Goal: Ask a question: Seek information or help from site administrators or community

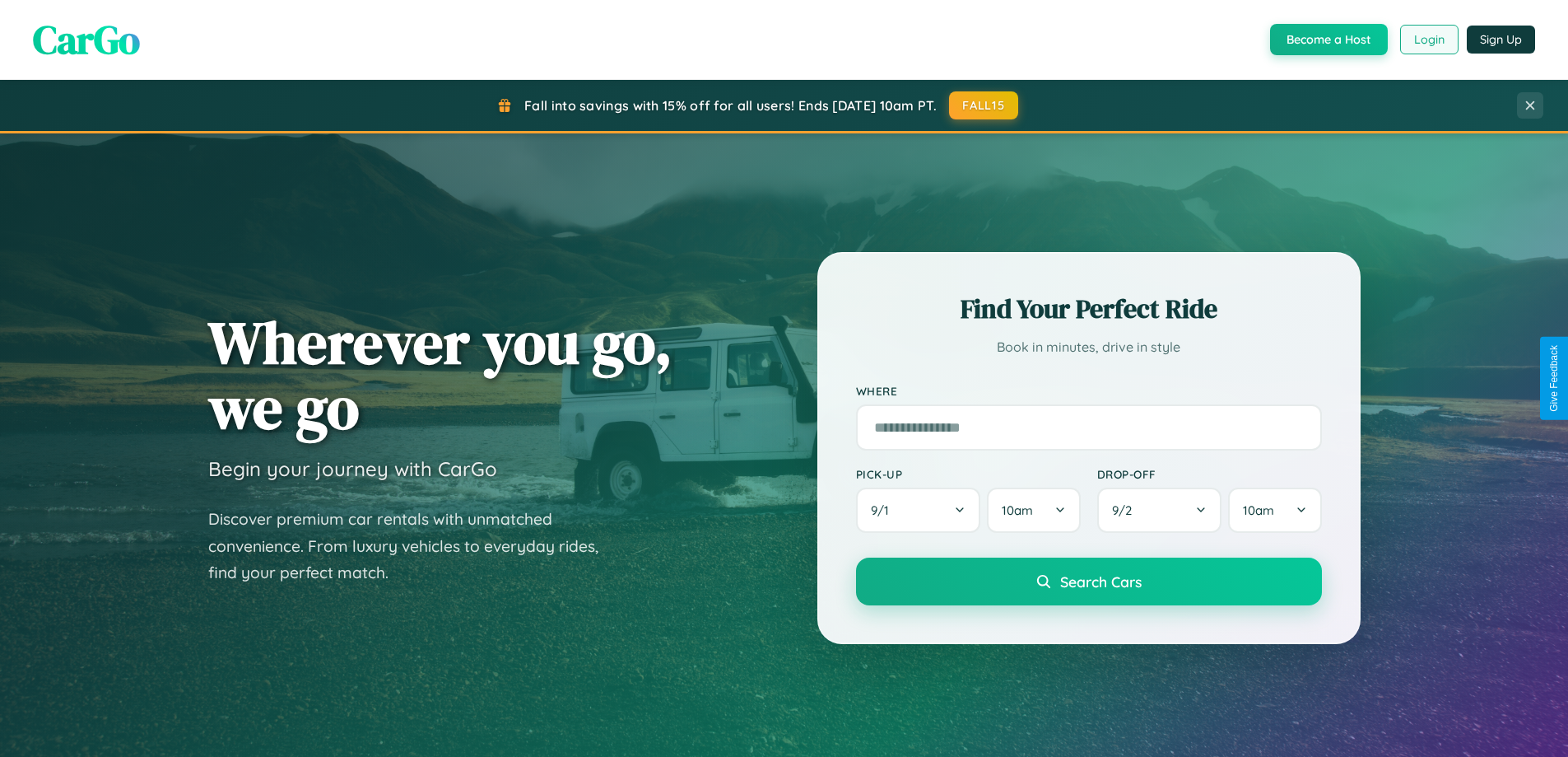
click at [1428, 39] on button "Login" at bounding box center [1429, 39] width 59 height 29
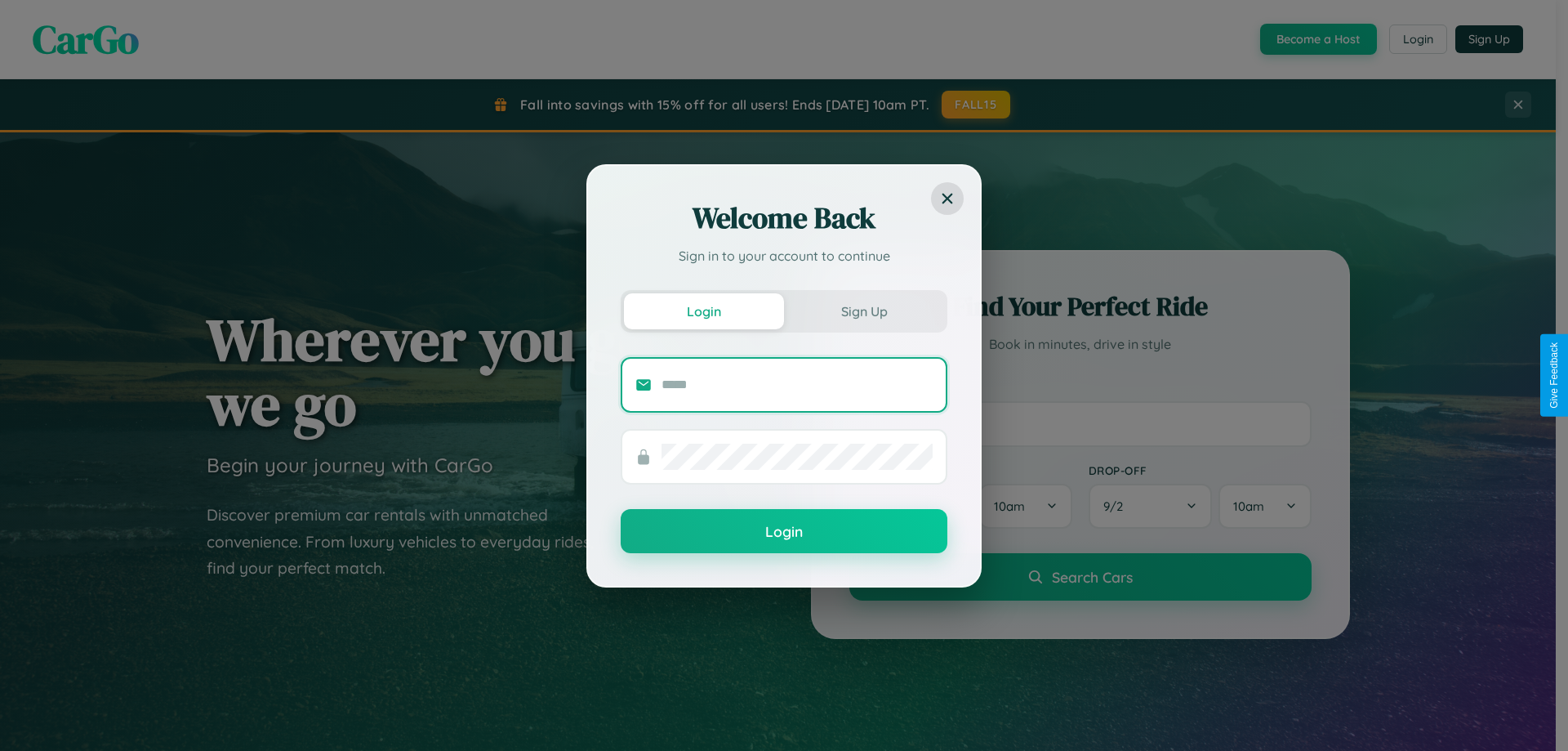
click at [798, 384] on input "text" at bounding box center [797, 384] width 271 height 26
type input "**********"
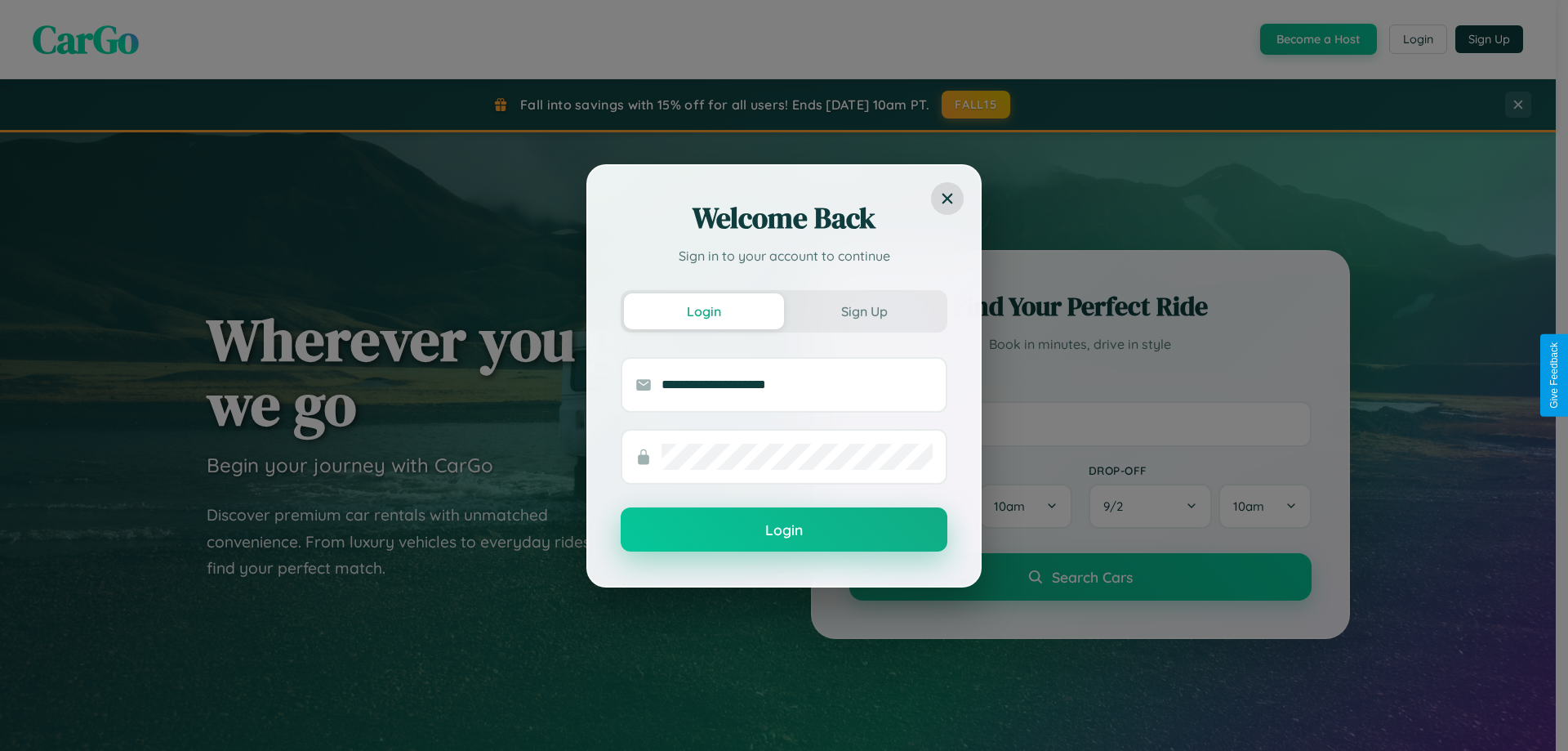
click at [784, 530] on button "Login" at bounding box center [784, 528] width 327 height 44
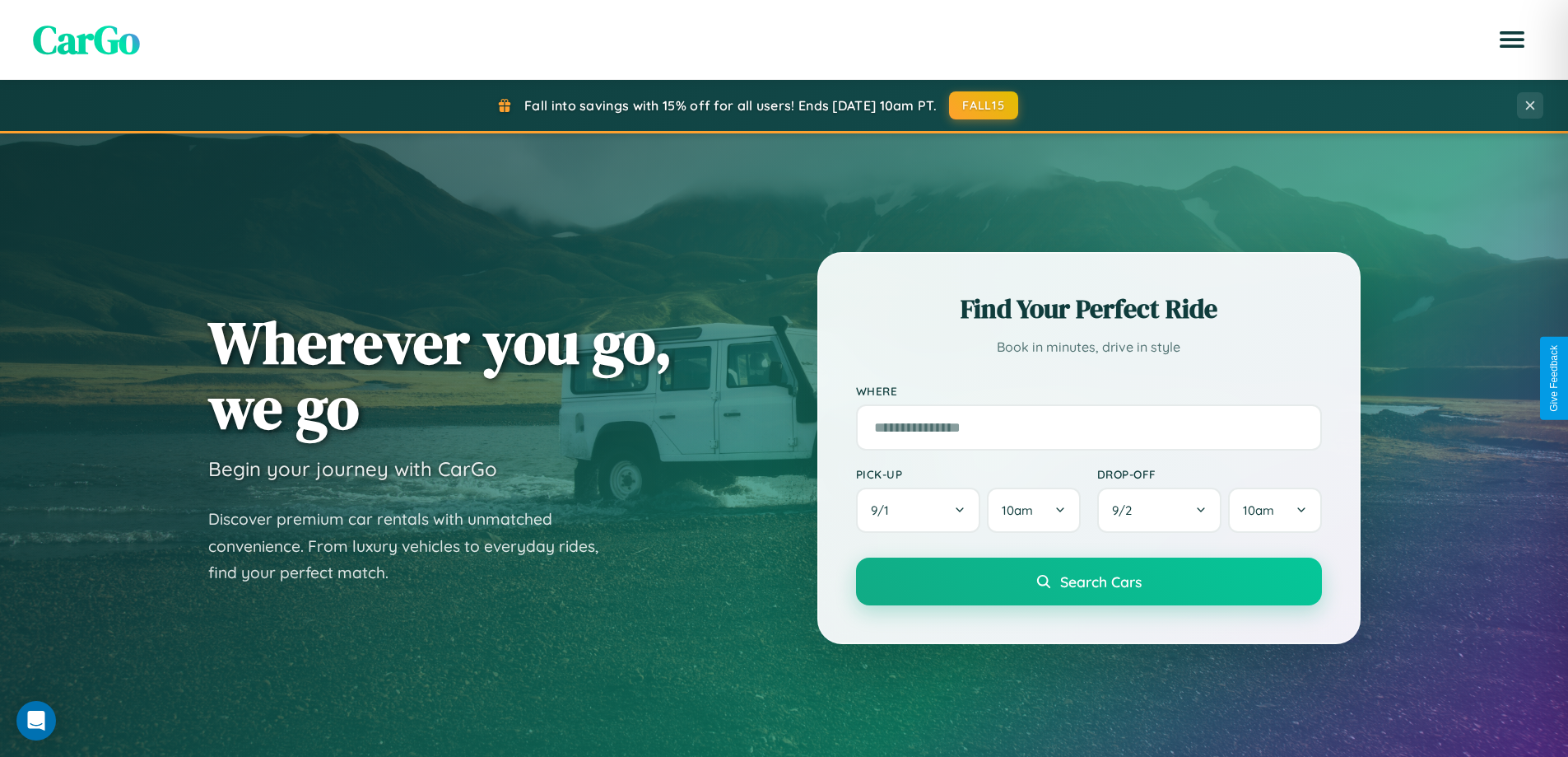
scroll to position [1133, 0]
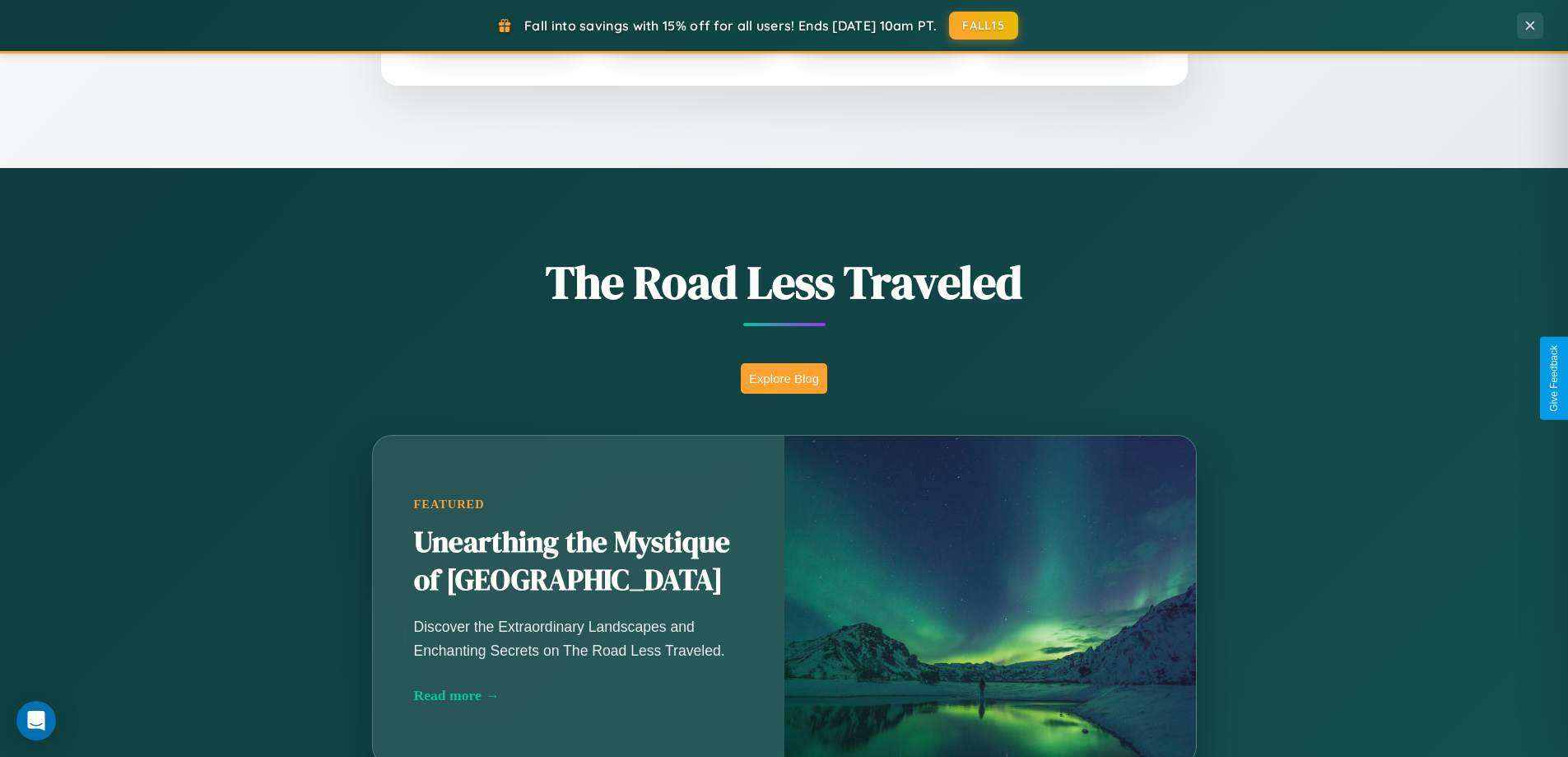
click at [783, 378] on button "Explore Blog" at bounding box center [784, 378] width 86 height 30
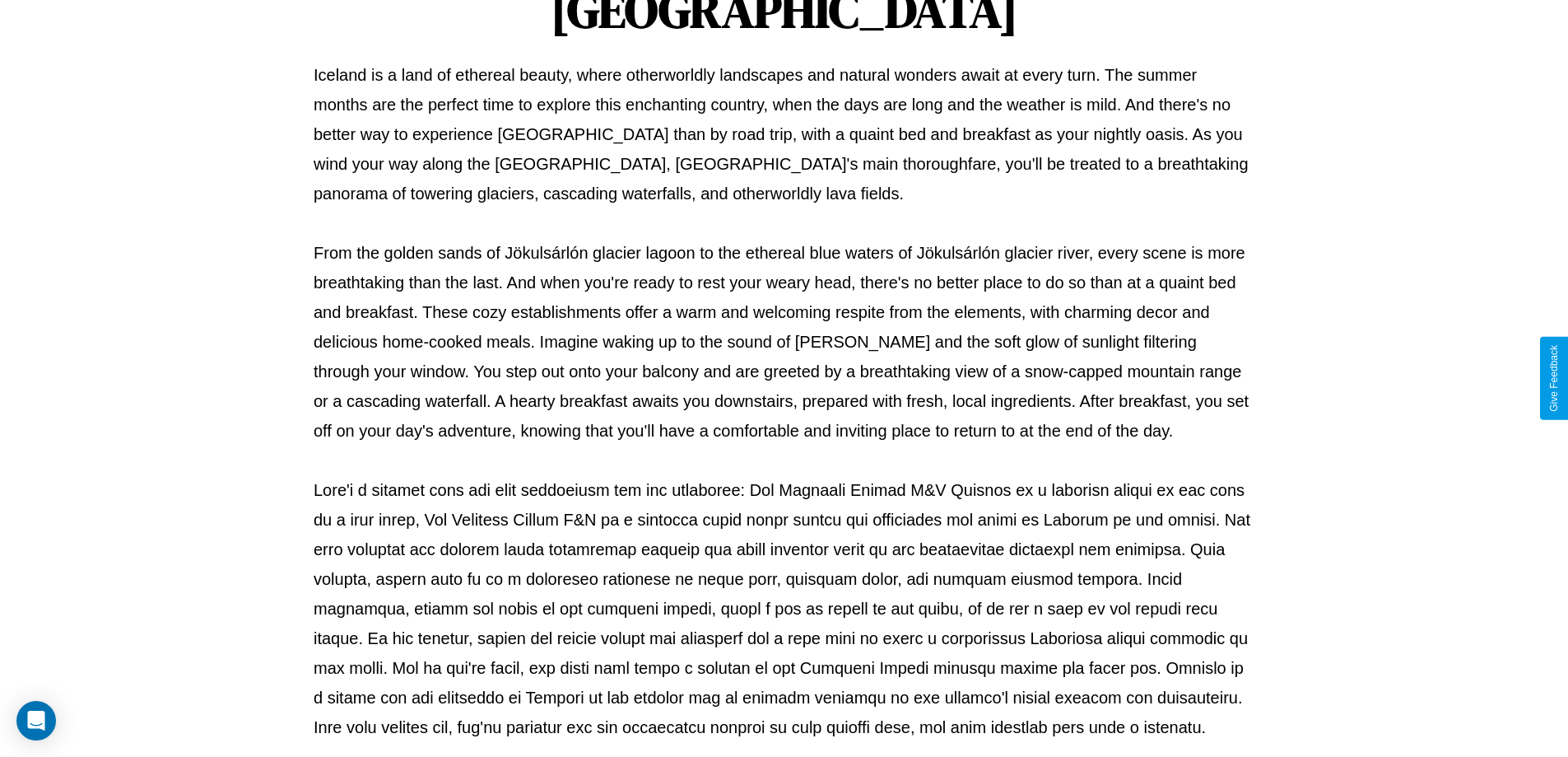
scroll to position [532, 0]
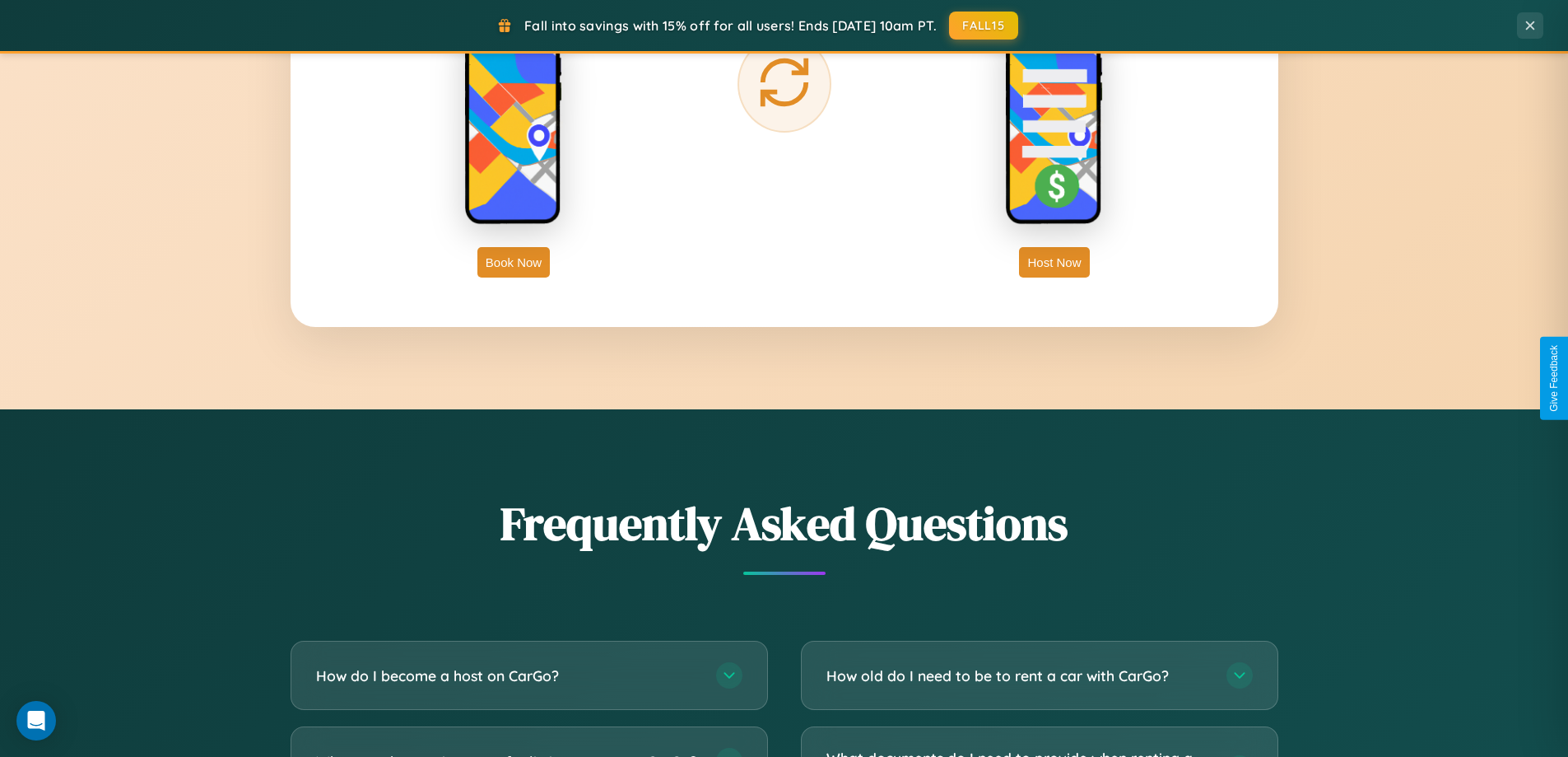
scroll to position [3168, 0]
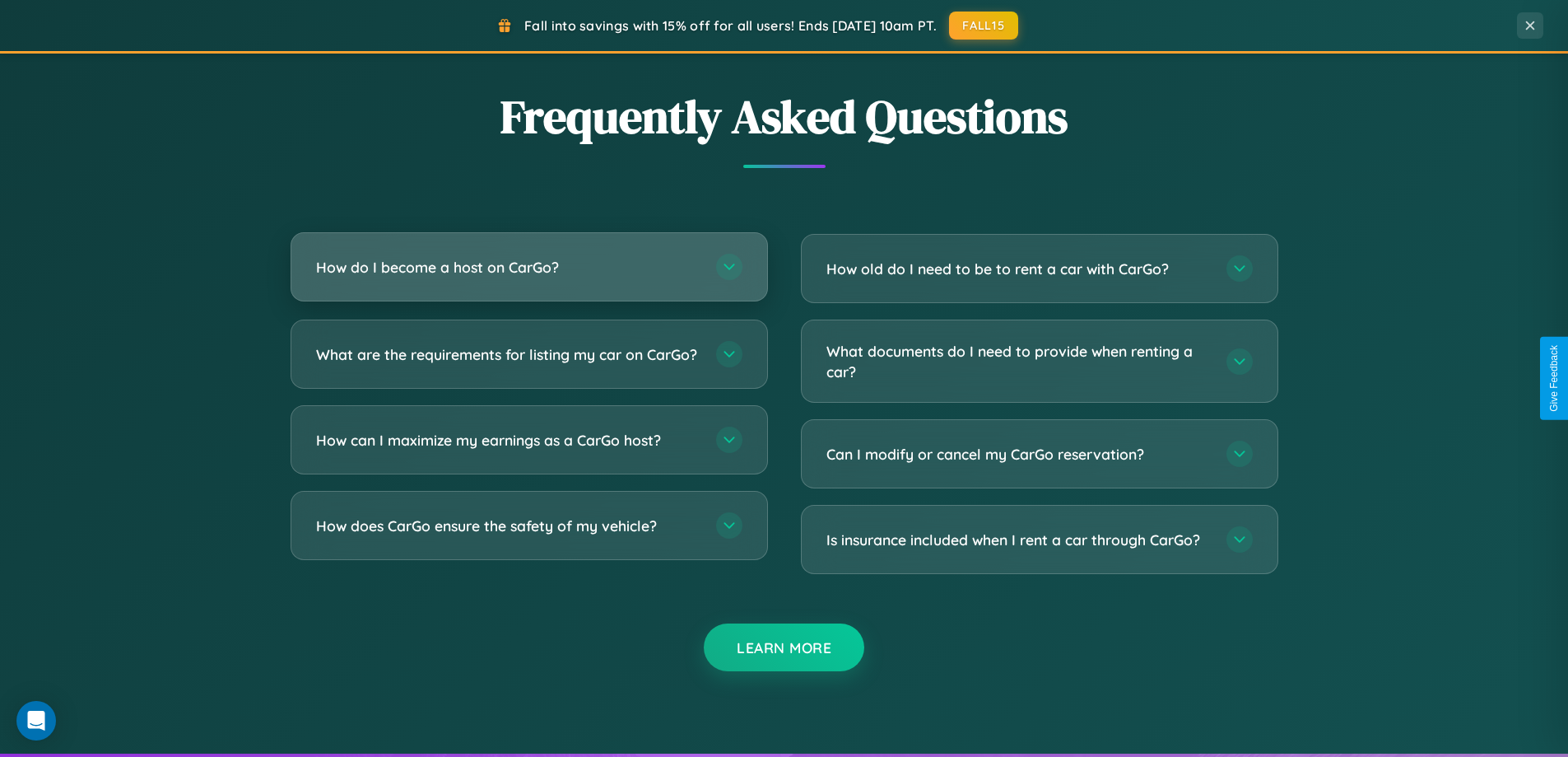
click at [528, 268] on h3 "How do I become a host on CarGo?" at bounding box center [507, 267] width 383 height 21
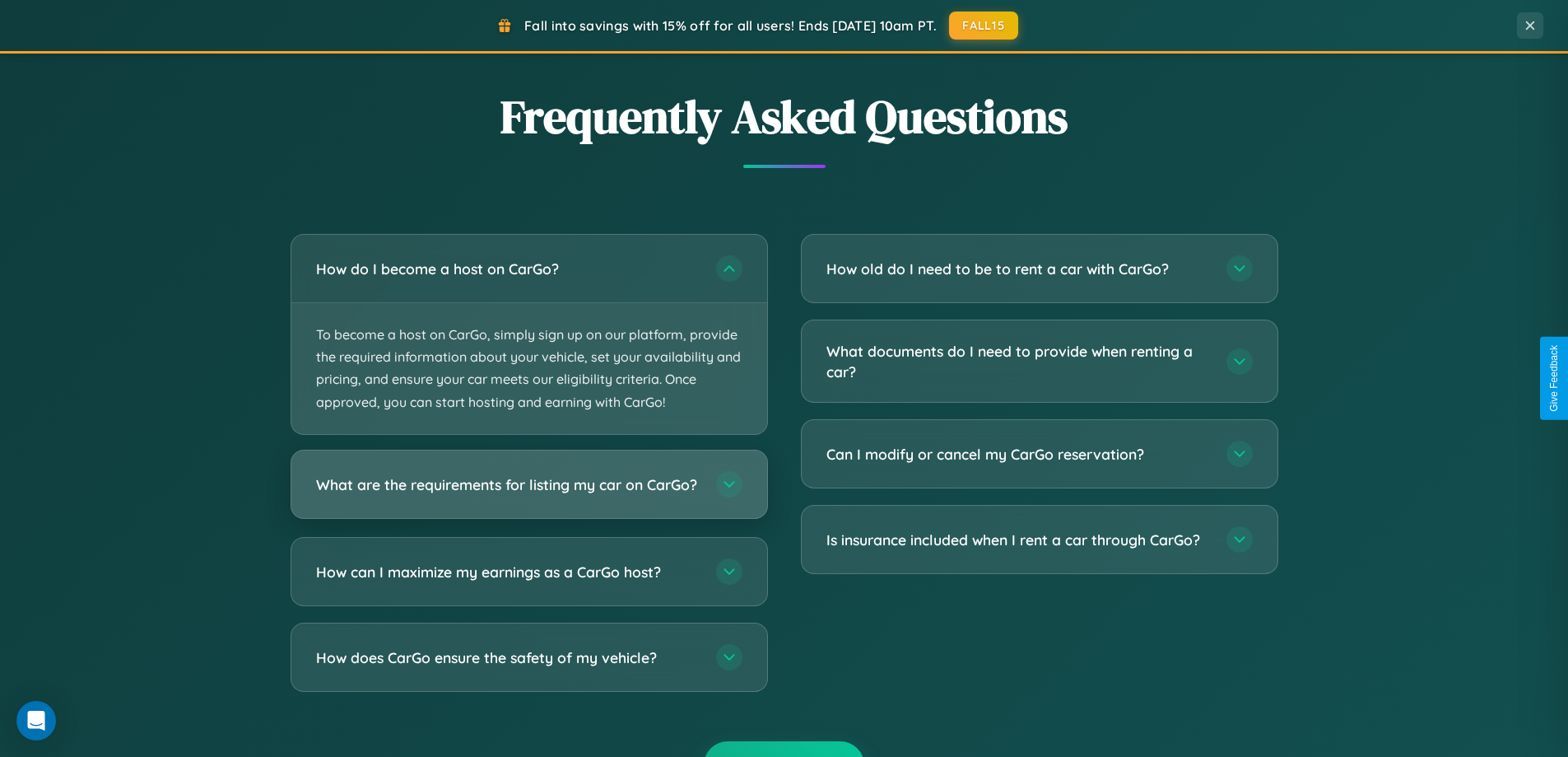
click at [528, 490] on h3 "What are the requirements for listing my car on CarGo?" at bounding box center [507, 483] width 383 height 21
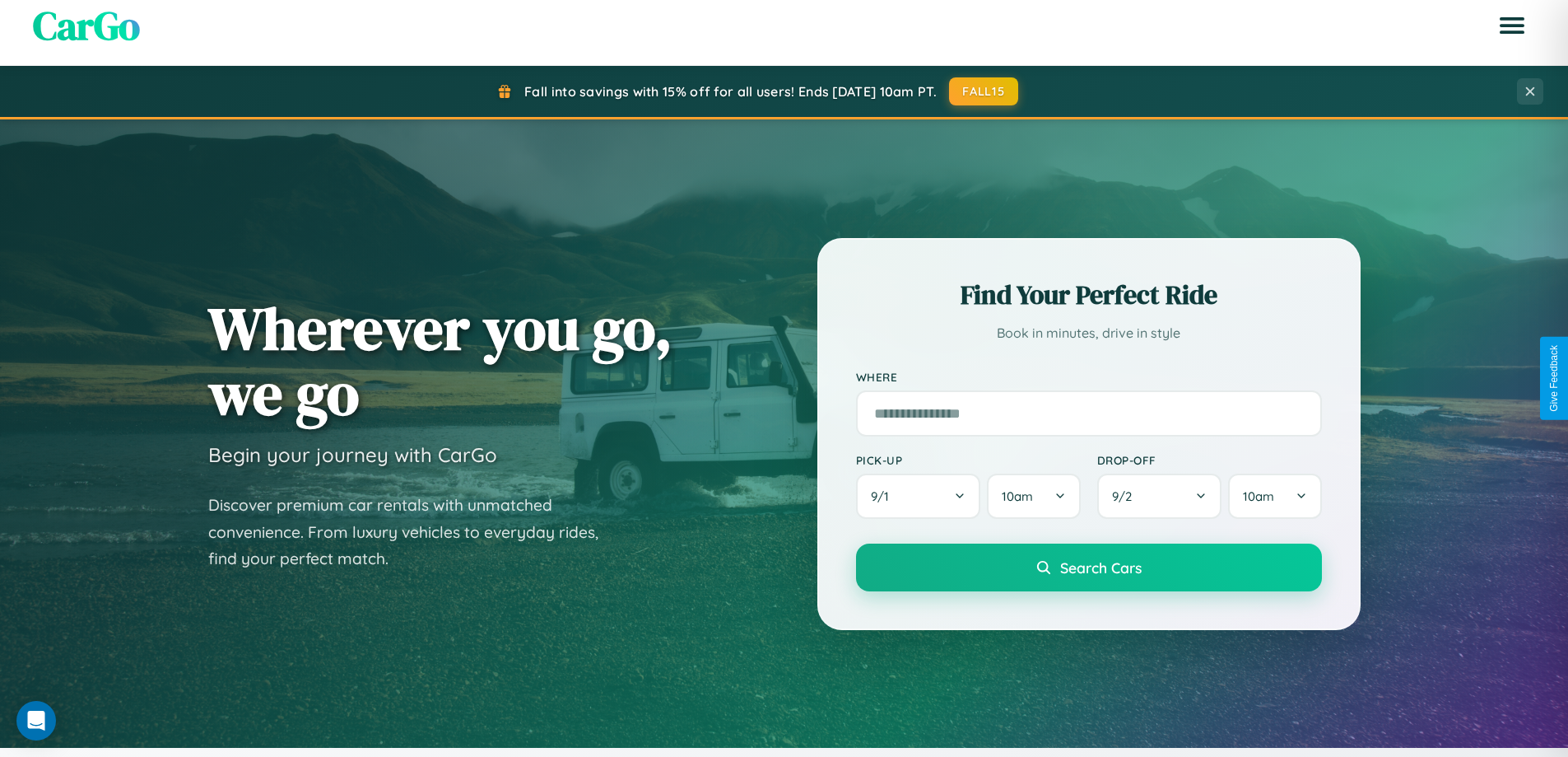
scroll to position [0, 0]
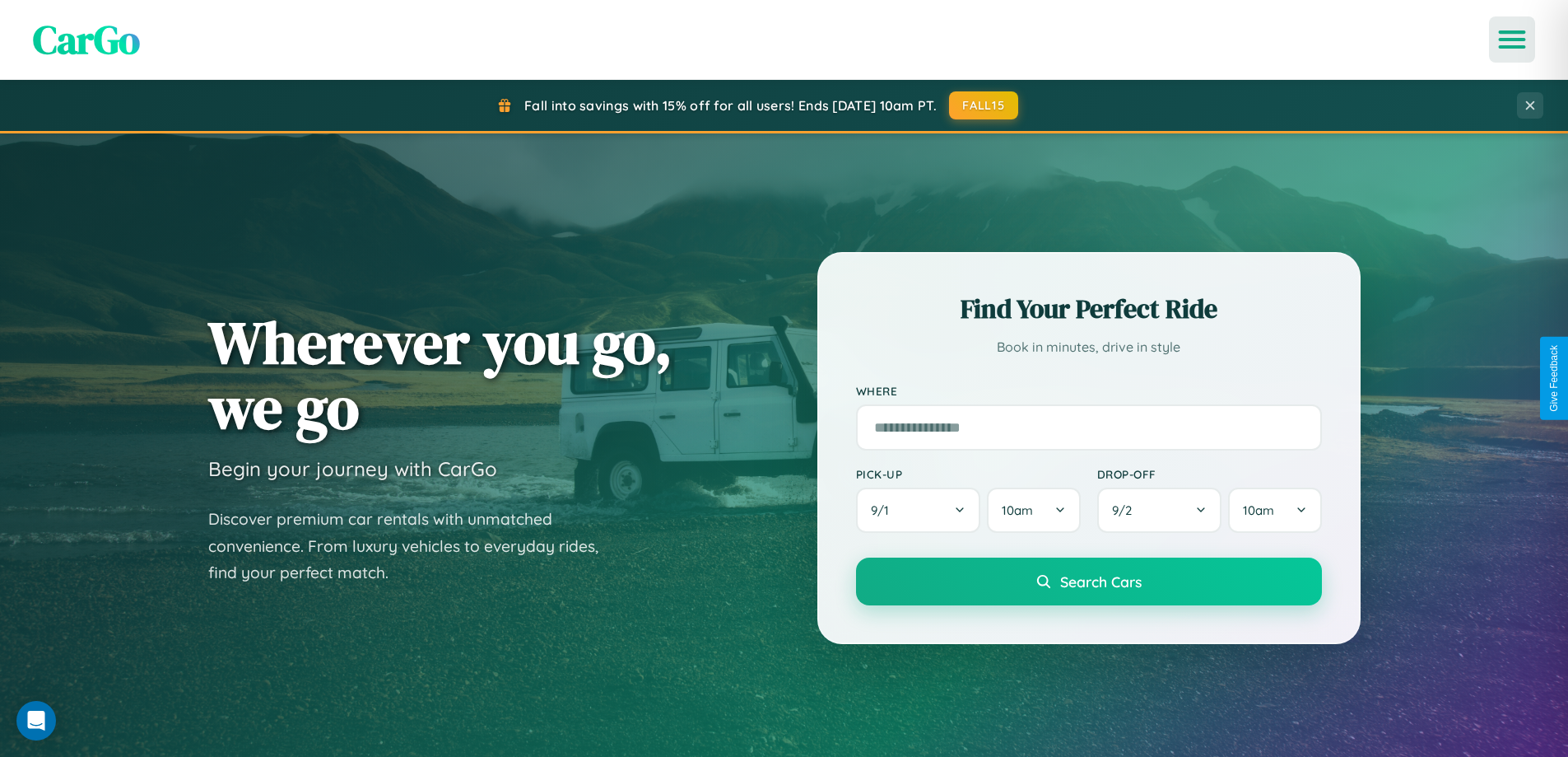
click at [1512, 39] on icon "Open menu" at bounding box center [1512, 39] width 24 height 15
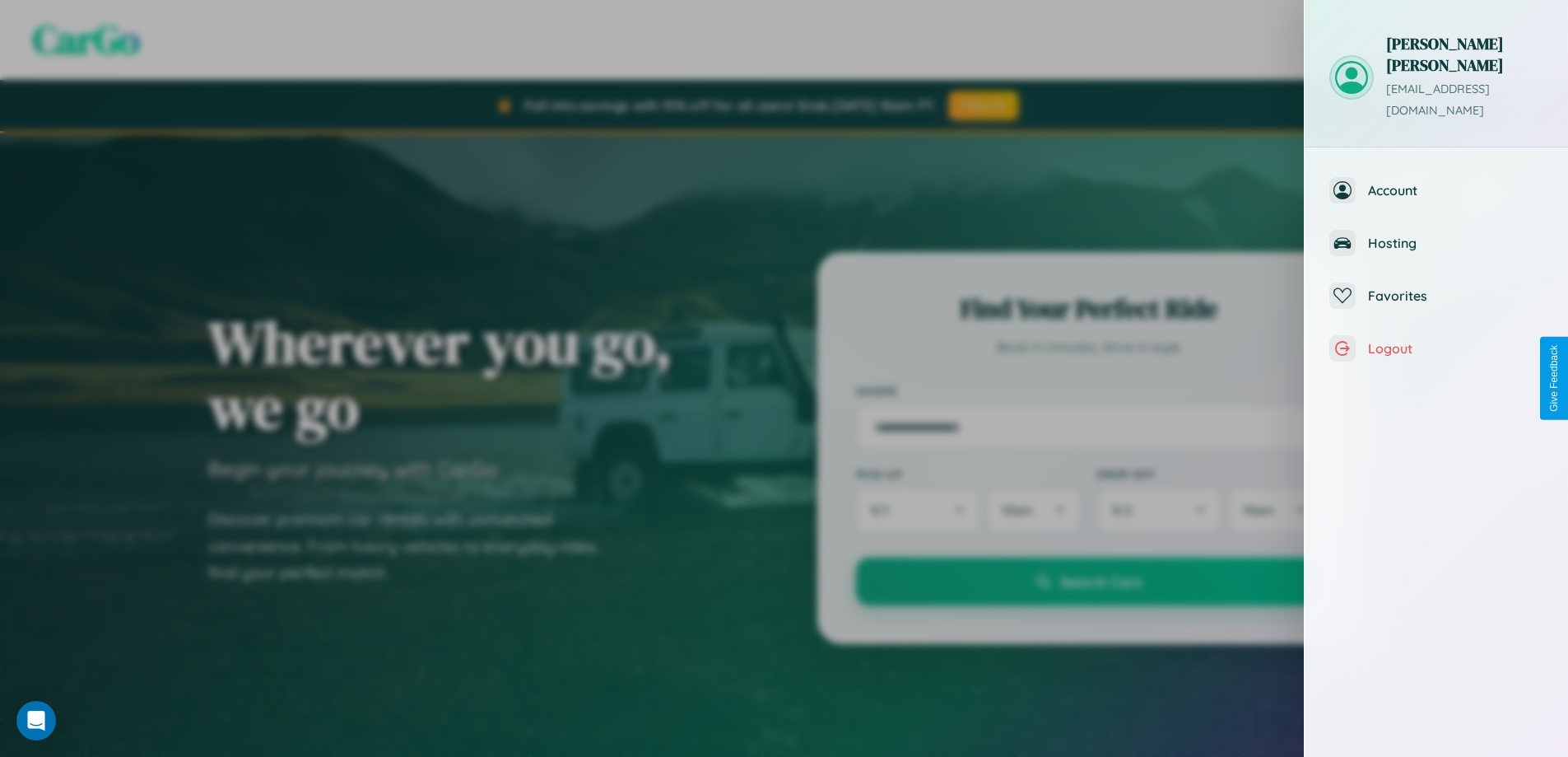
scroll to position [662, 0]
